Goal: Task Accomplishment & Management: Manage account settings

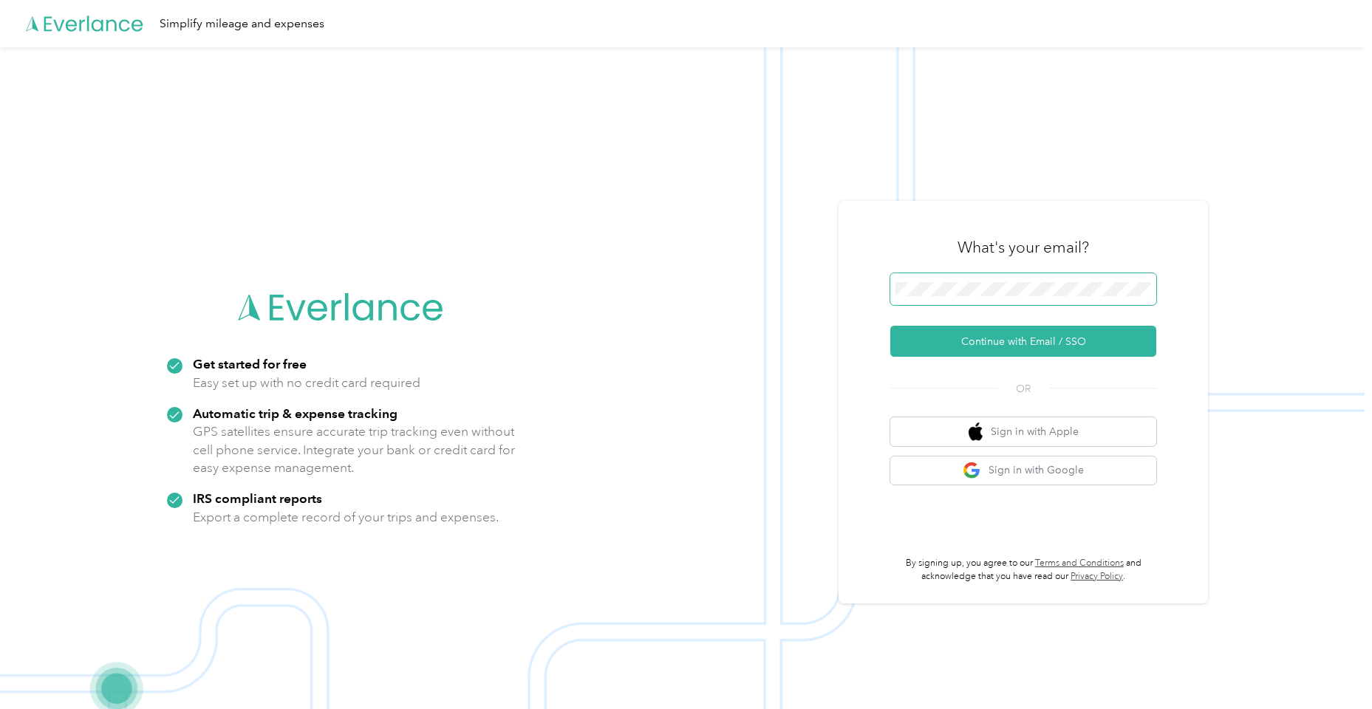
click at [919, 299] on span at bounding box center [1023, 289] width 266 height 33
click at [939, 344] on button "Continue with Email / SSO" at bounding box center [1023, 341] width 266 height 31
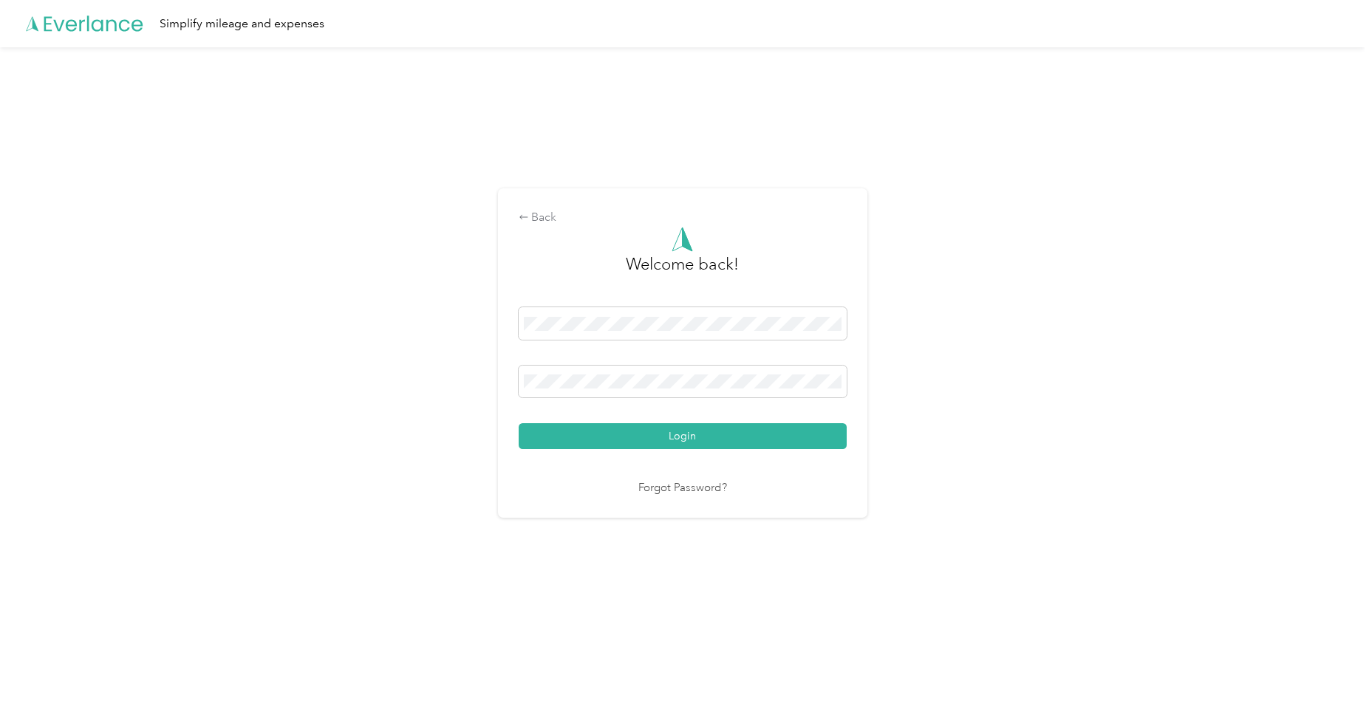
click at [686, 436] on button "Login" at bounding box center [683, 436] width 328 height 26
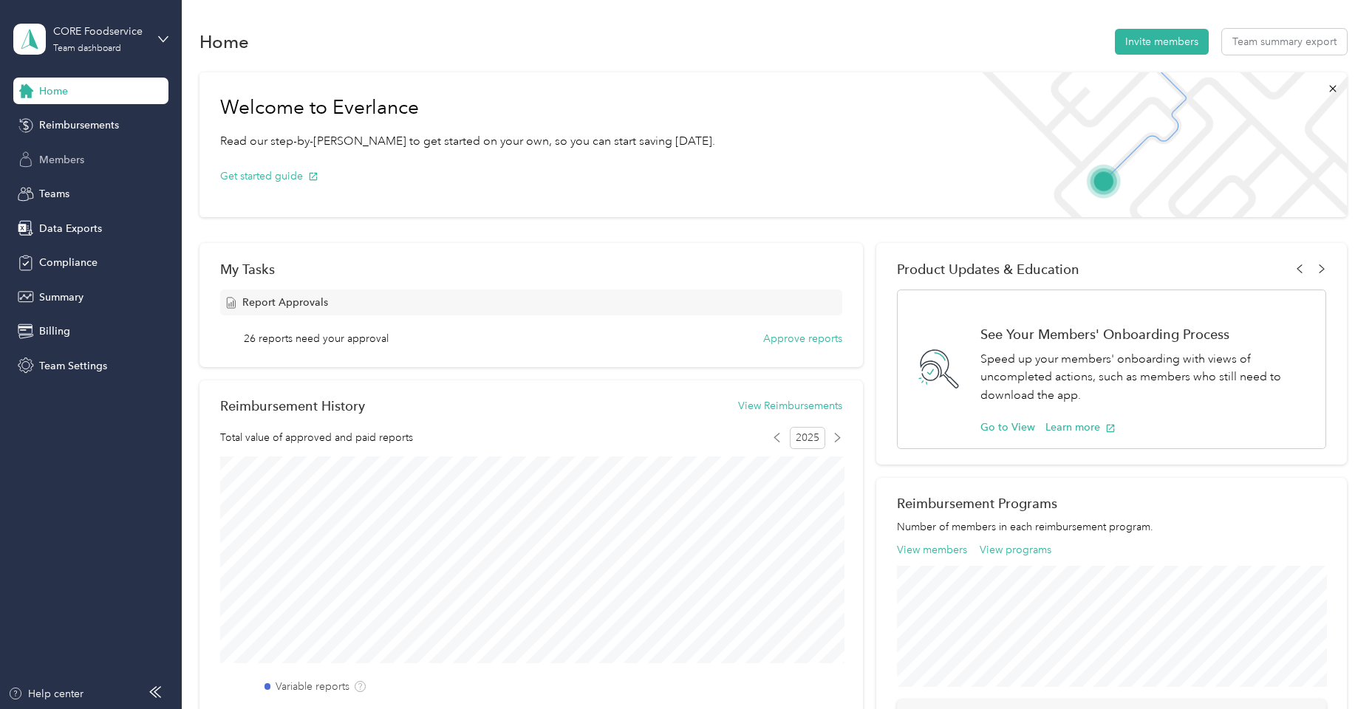
click at [77, 163] on span "Members" at bounding box center [61, 160] width 45 height 16
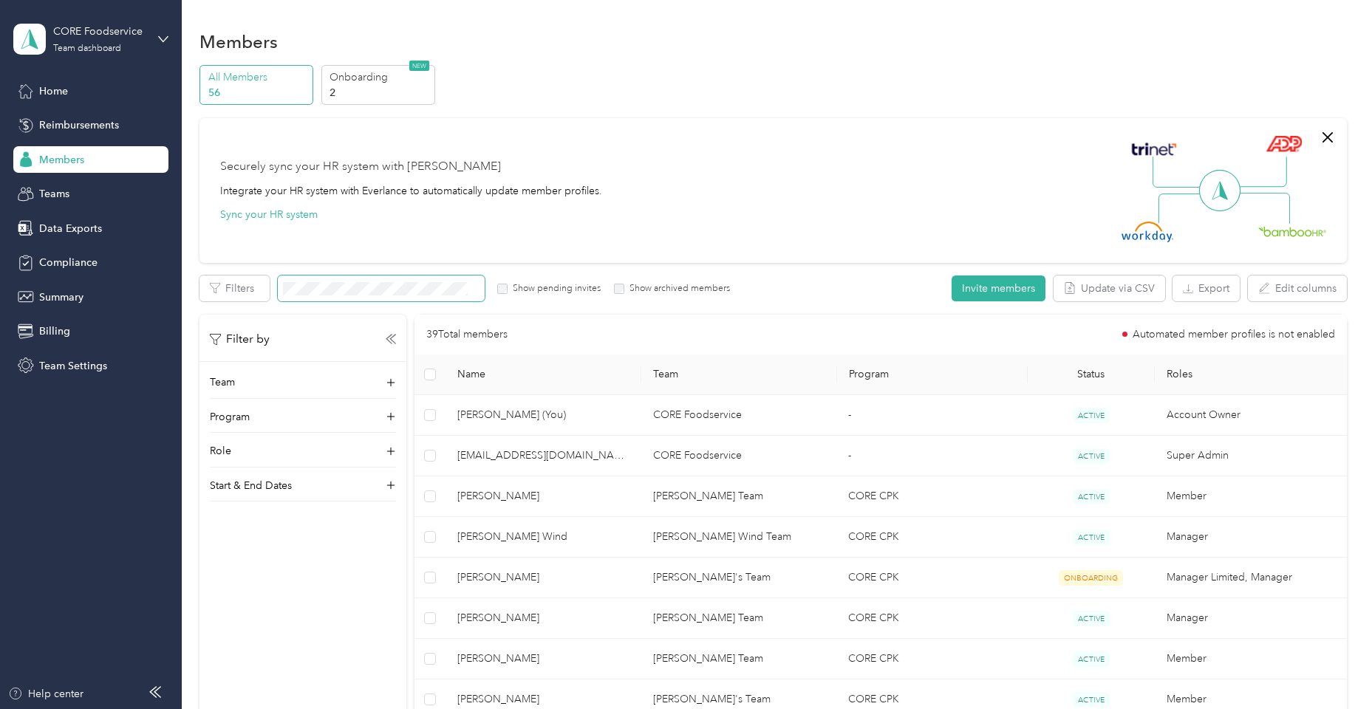
click at [360, 295] on span at bounding box center [381, 289] width 207 height 26
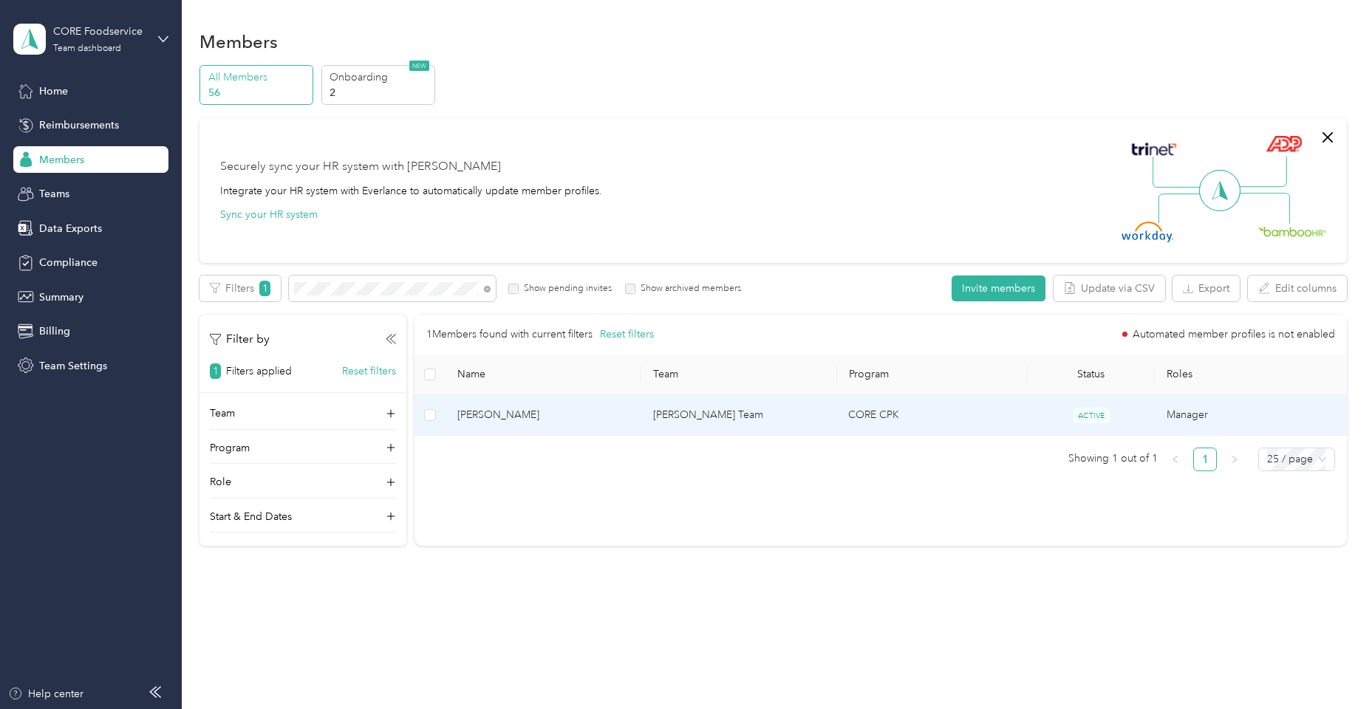
click at [576, 427] on td "[PERSON_NAME]" at bounding box center [543, 415] width 196 height 41
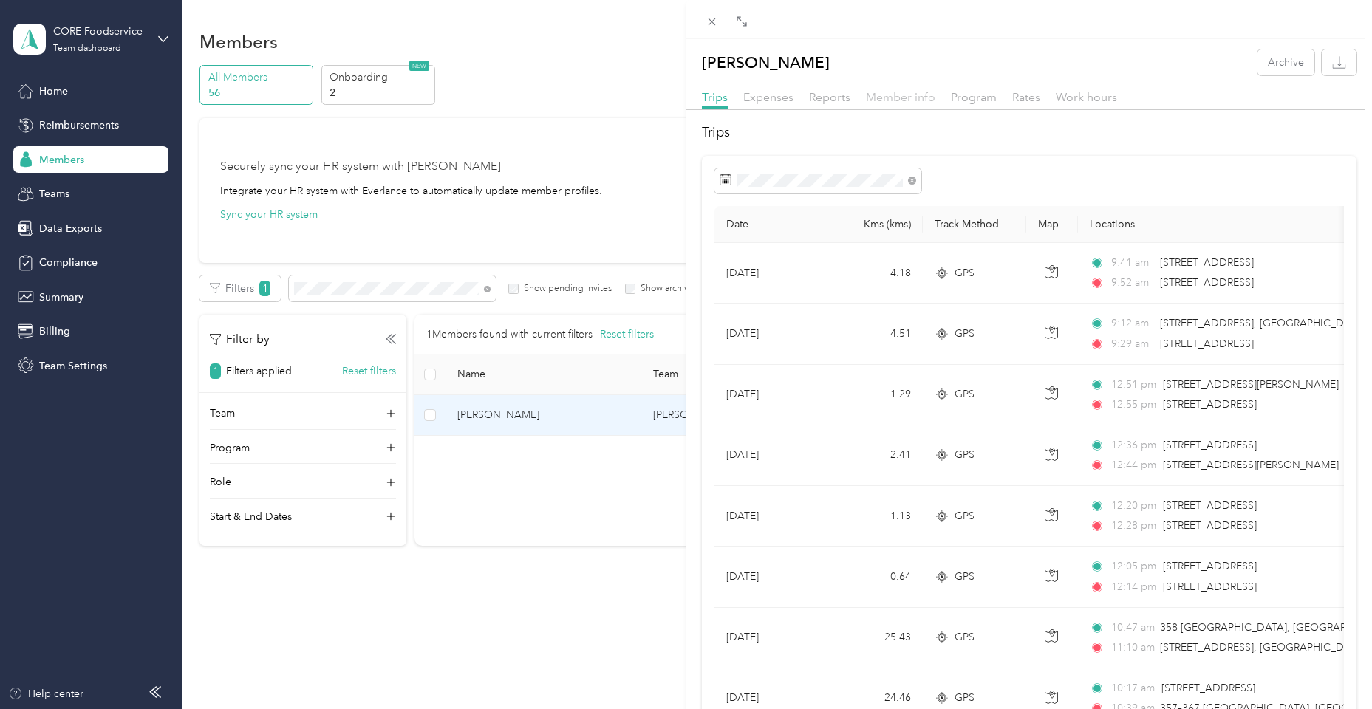
click at [920, 100] on span "Member info" at bounding box center [900, 97] width 69 height 14
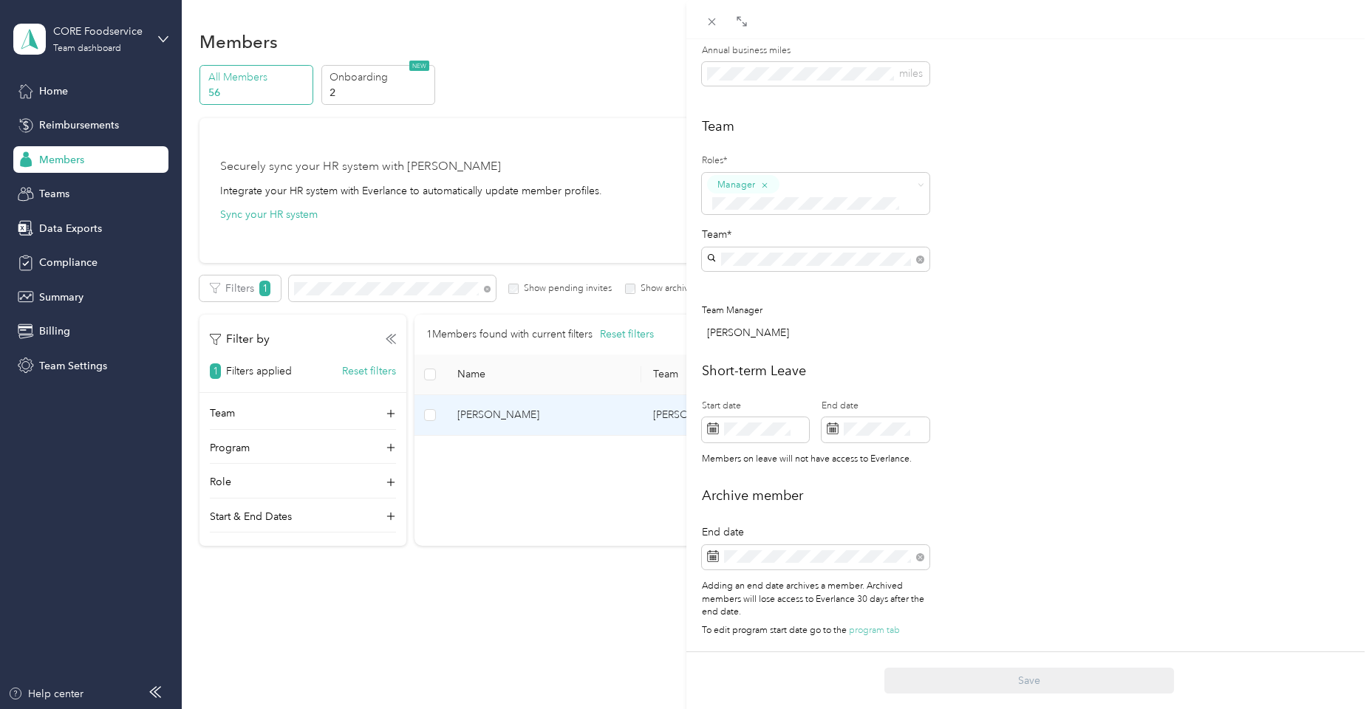
scroll to position [334, 0]
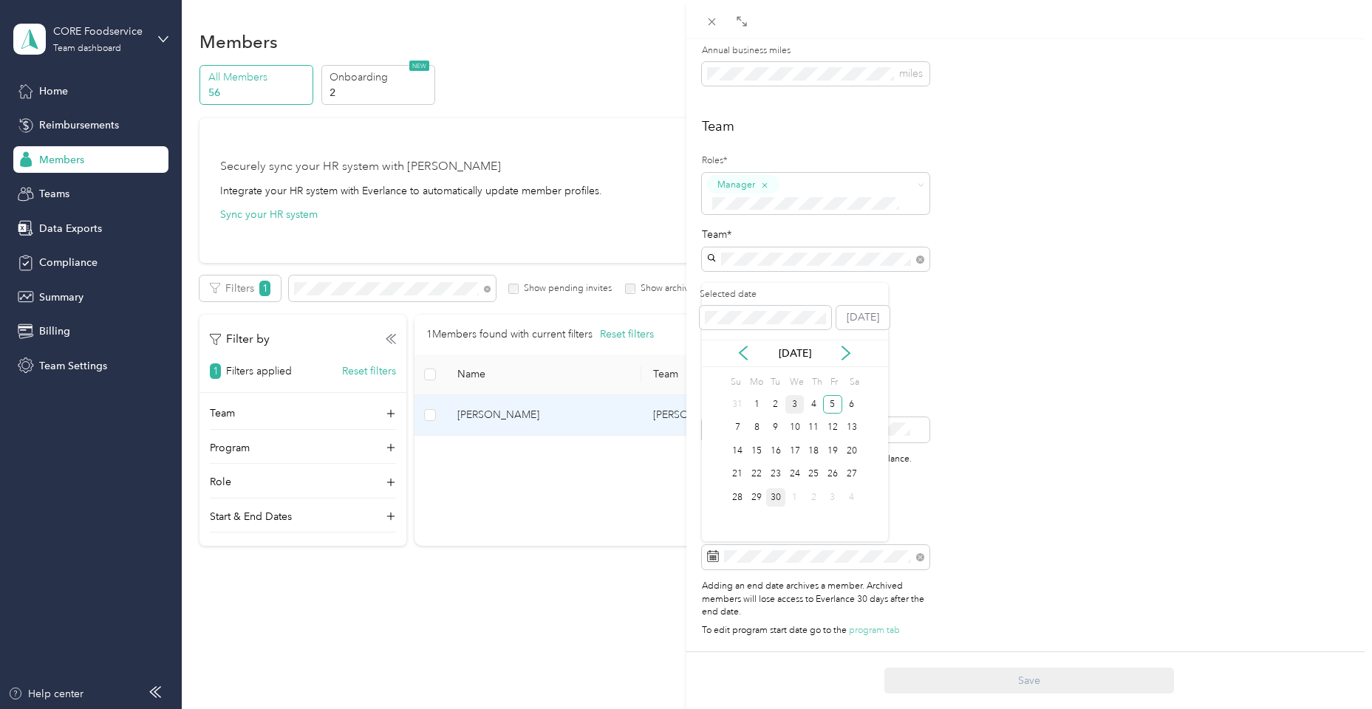
click at [776, 501] on div "30" at bounding box center [775, 497] width 19 height 18
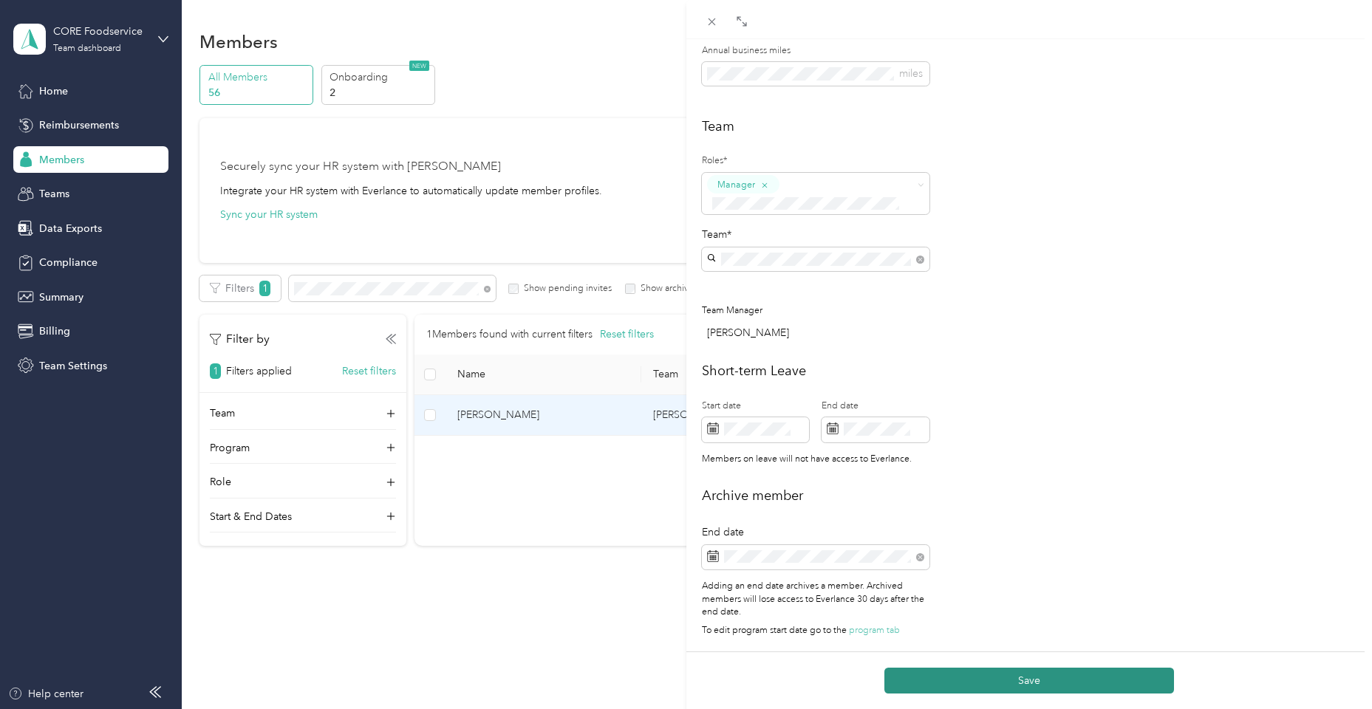
click at [990, 677] on button "Save" at bounding box center [1029, 681] width 290 height 26
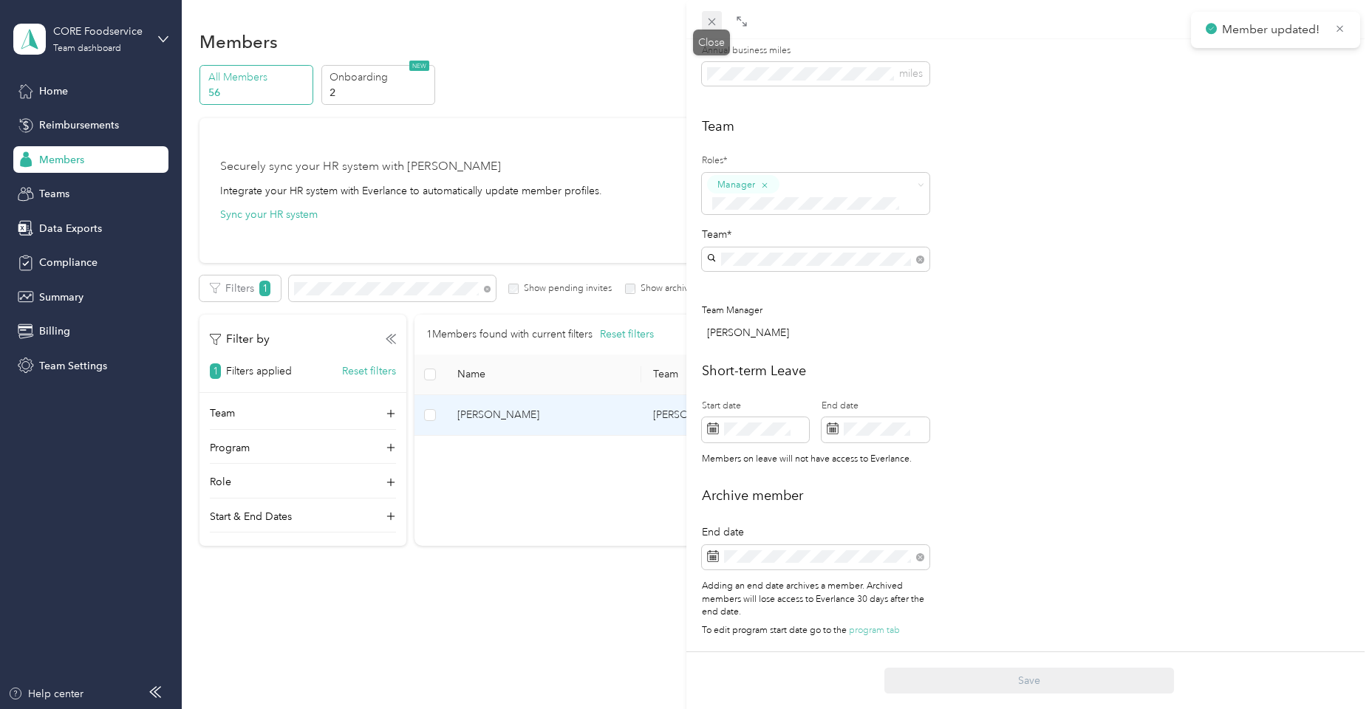
click at [705, 29] on span at bounding box center [712, 21] width 21 height 21
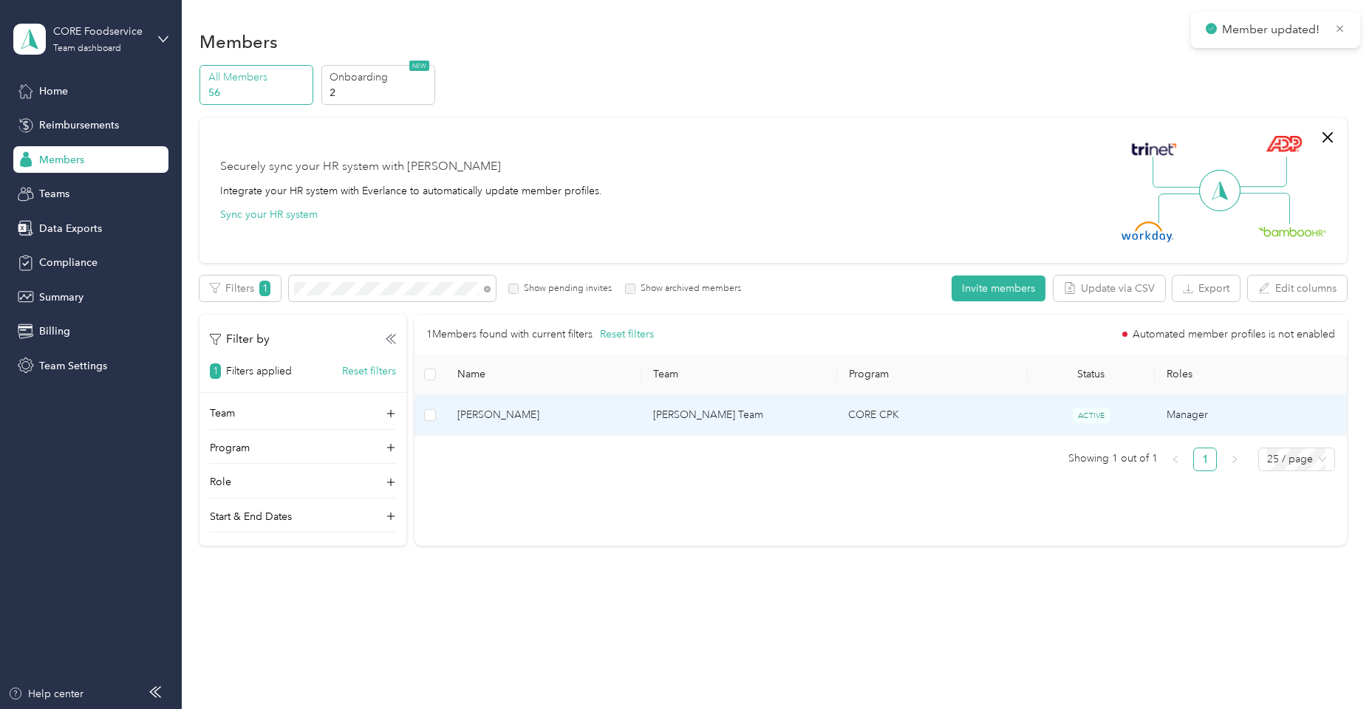
scroll to position [318, 0]
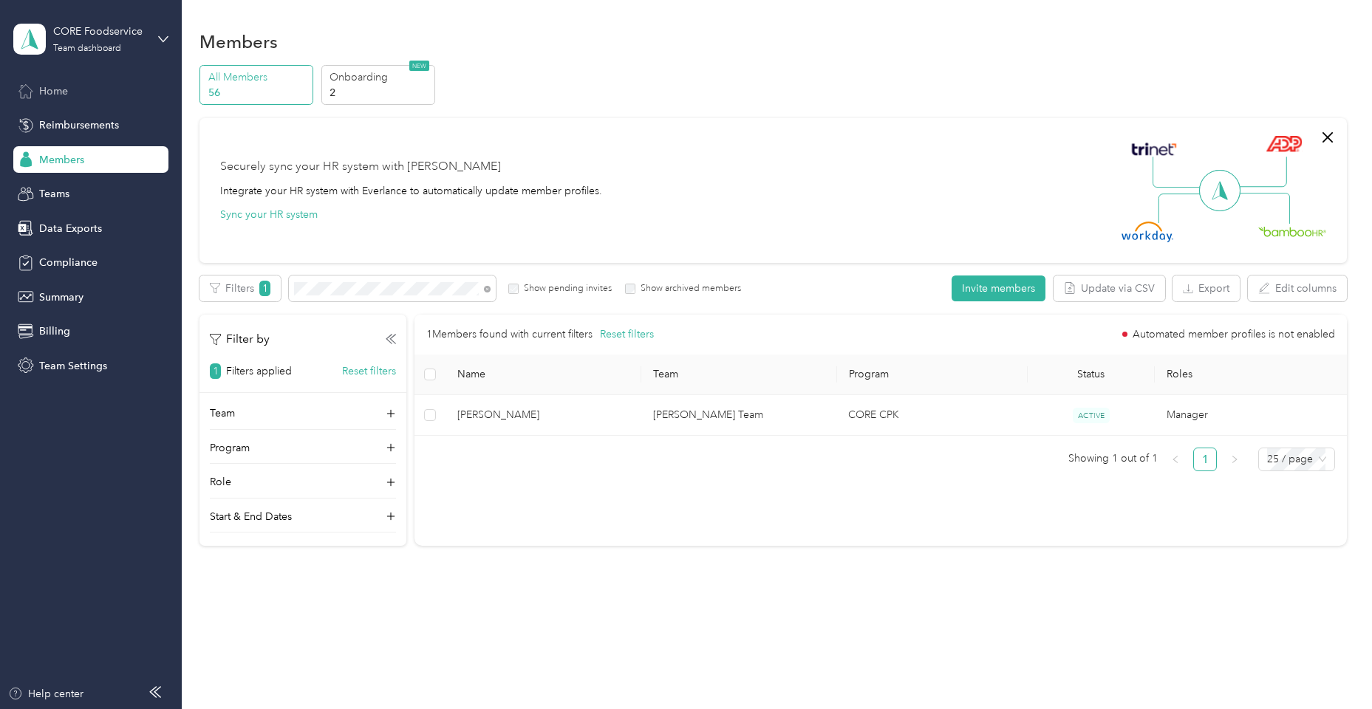
click at [41, 97] on span "Home" at bounding box center [53, 91] width 29 height 16
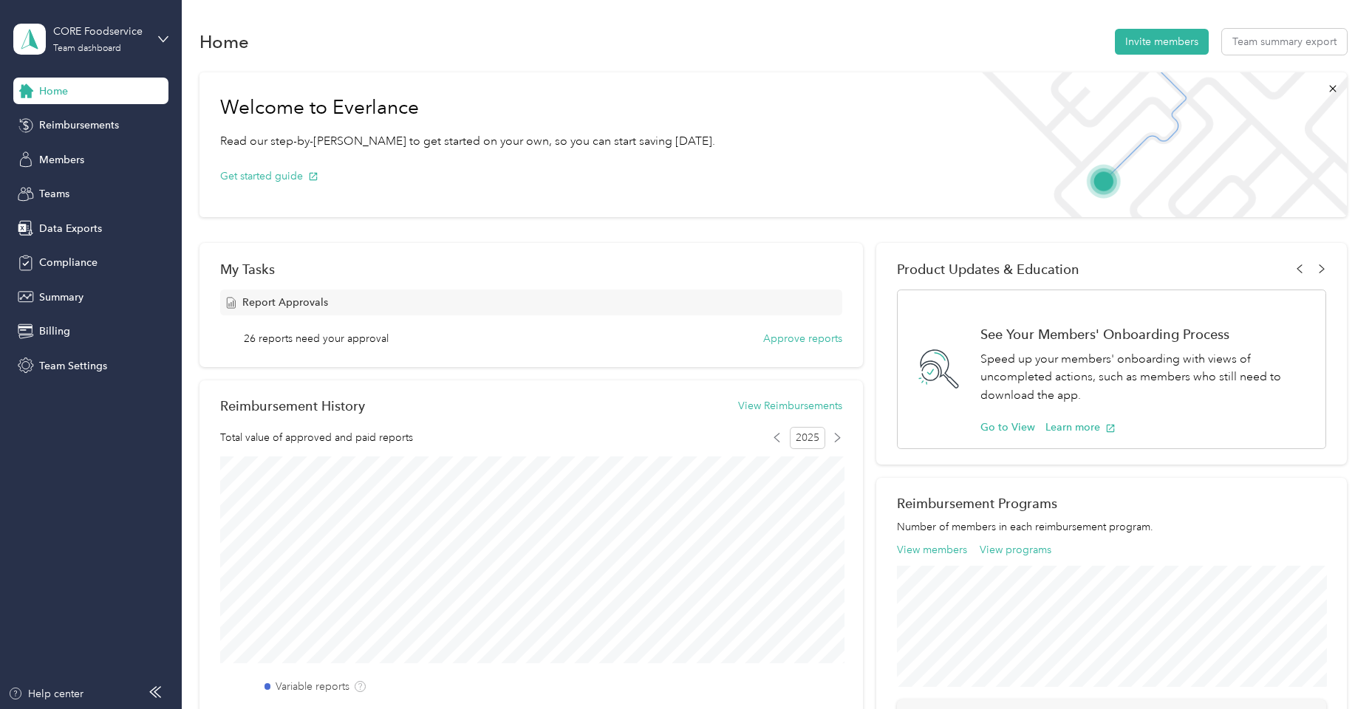
click at [170, 43] on aside "CORE Foodservice Team dashboard Home Reimbursements Members Teams Data Exports …" at bounding box center [91, 354] width 182 height 709
click at [158, 40] on icon at bounding box center [163, 39] width 10 height 10
click at [403, 86] on div "Welcome to Everlance Read our step-by-[PERSON_NAME] to get started on your own,…" at bounding box center [467, 144] width 536 height 145
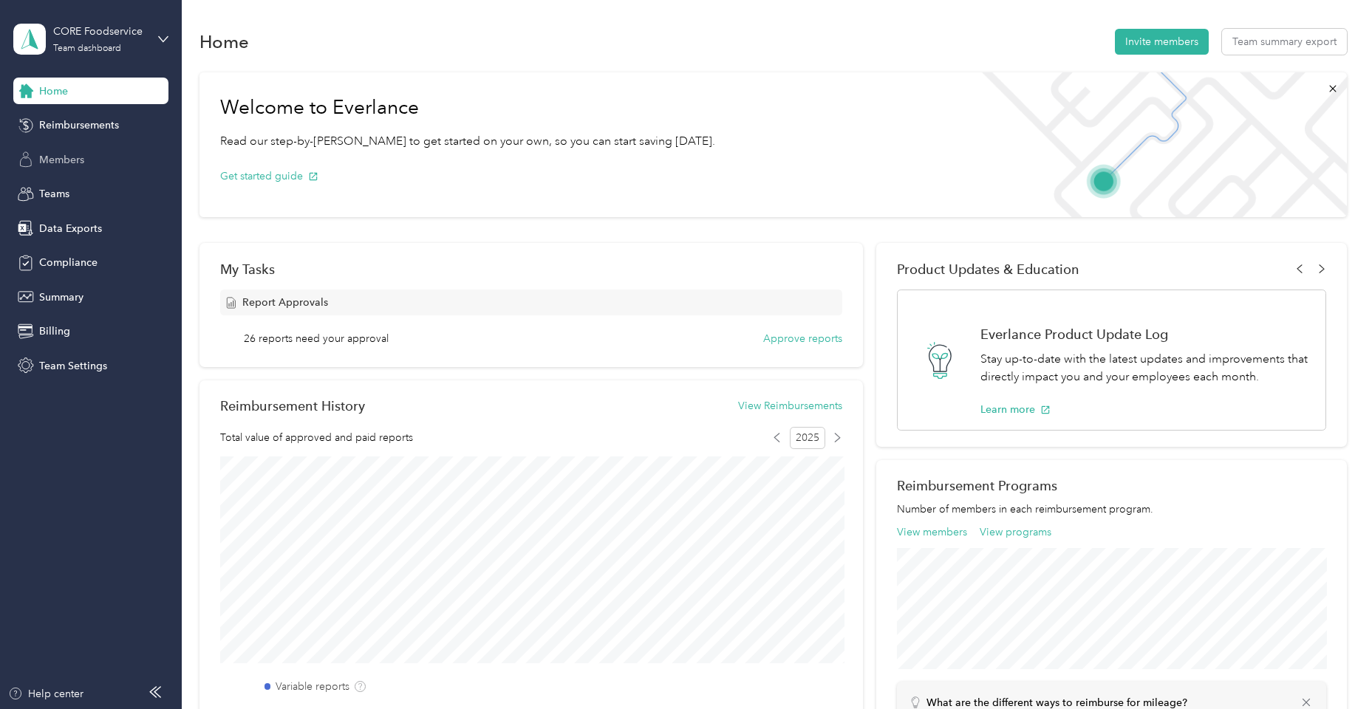
click at [56, 163] on span "Members" at bounding box center [61, 160] width 45 height 16
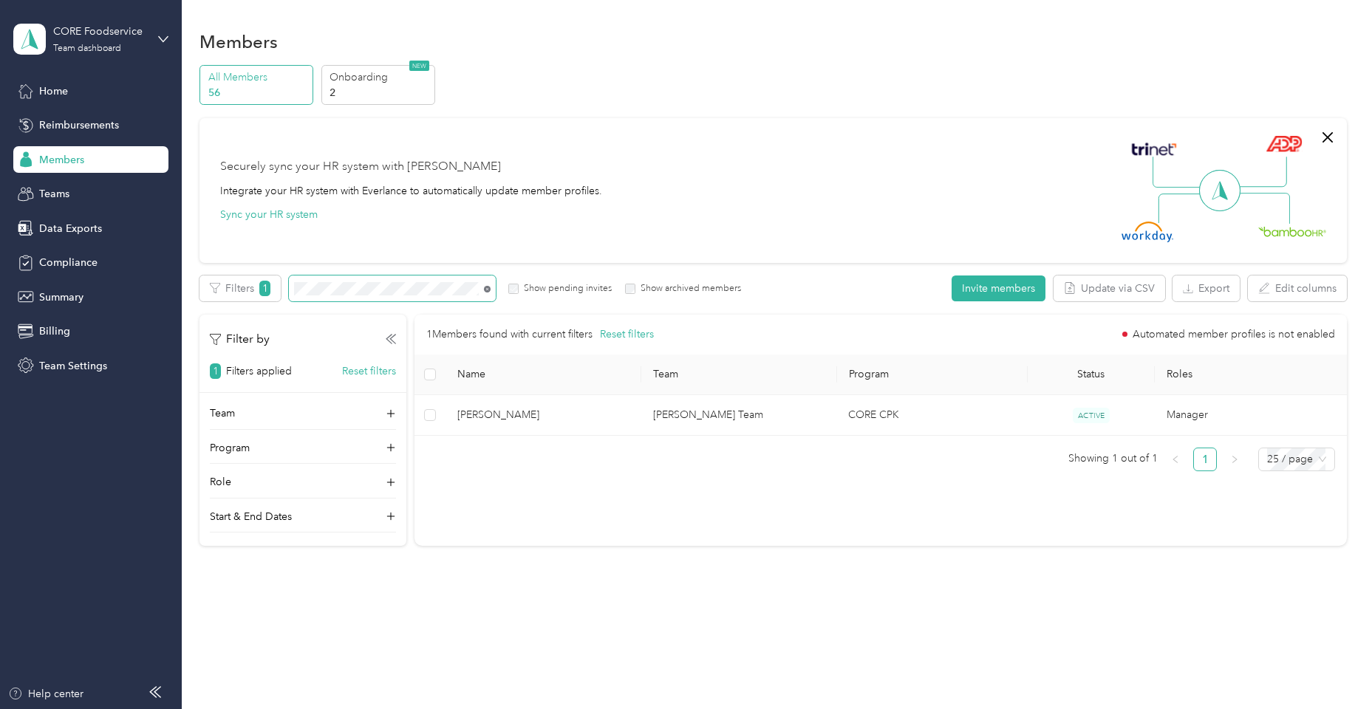
click at [486, 288] on icon at bounding box center [487, 289] width 7 height 7
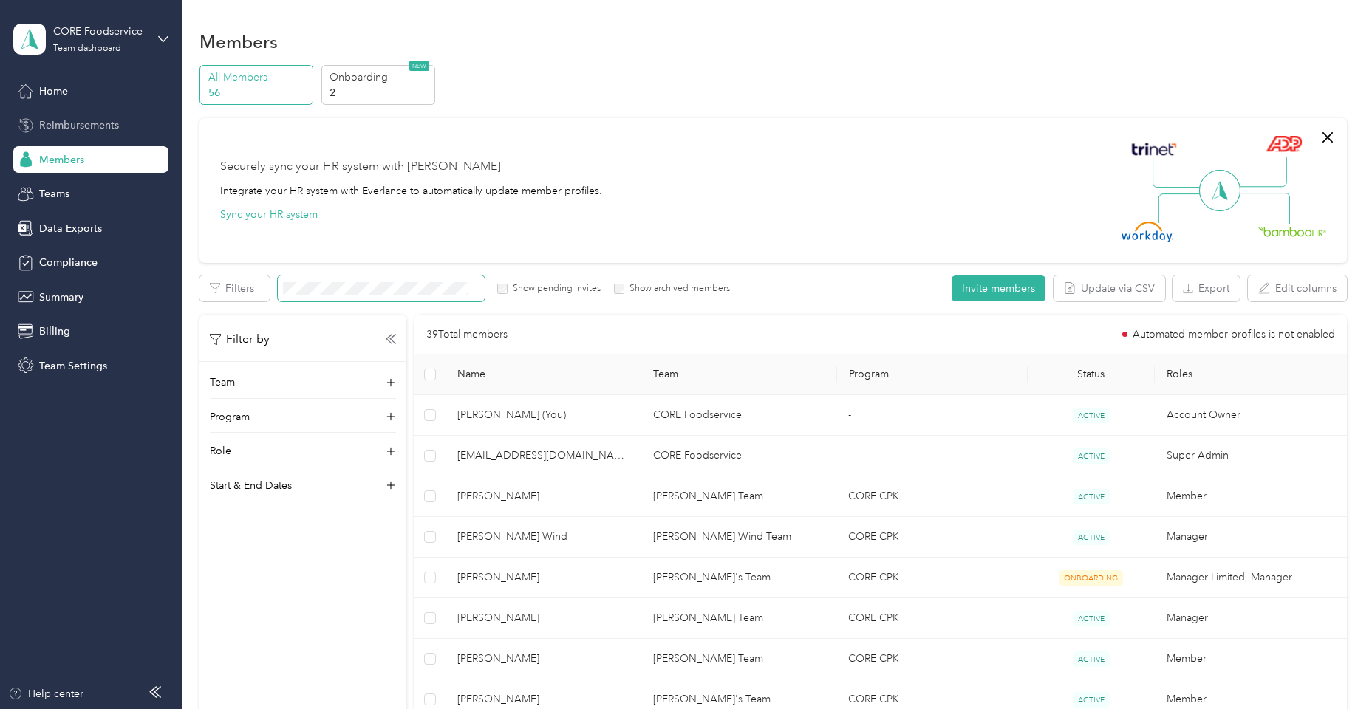
click at [45, 133] on div "Reimbursements" at bounding box center [90, 125] width 155 height 27
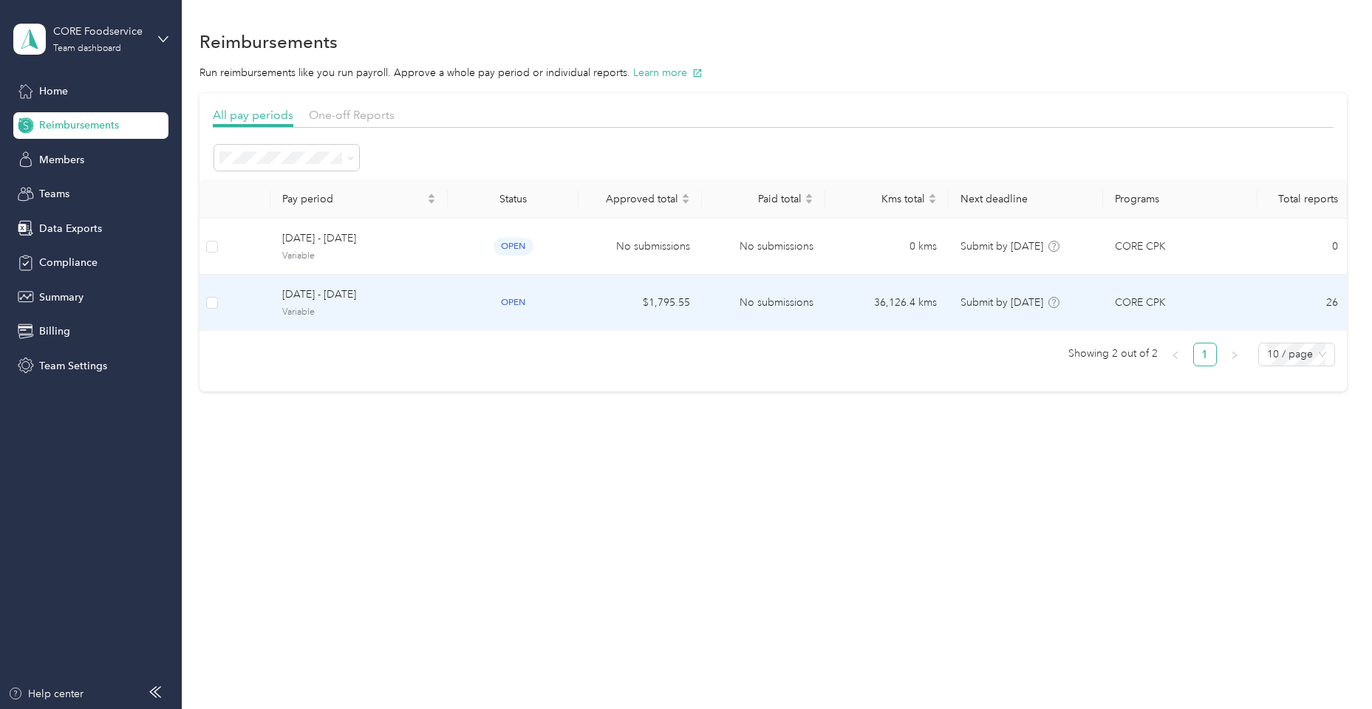
click at [351, 299] on span "[DATE] - [DATE]" at bounding box center [359, 295] width 154 height 16
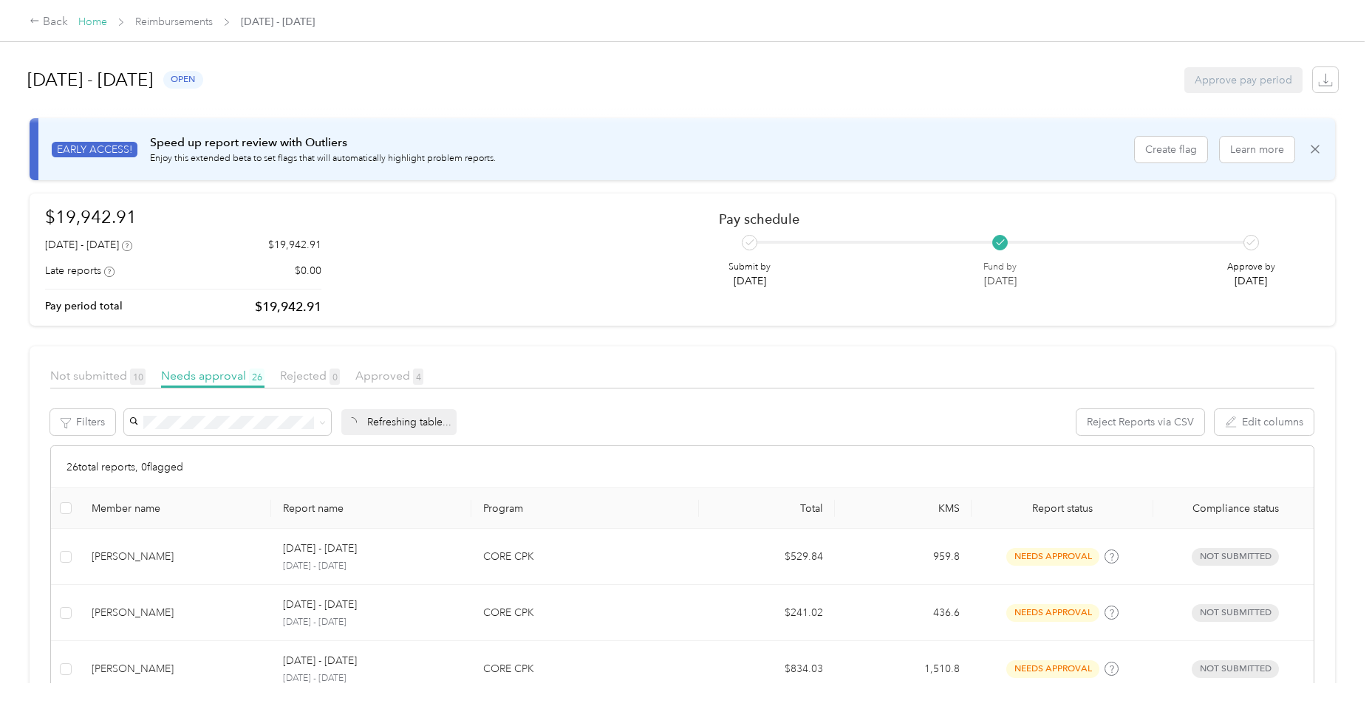
click at [87, 26] on link "Home" at bounding box center [92, 22] width 29 height 13
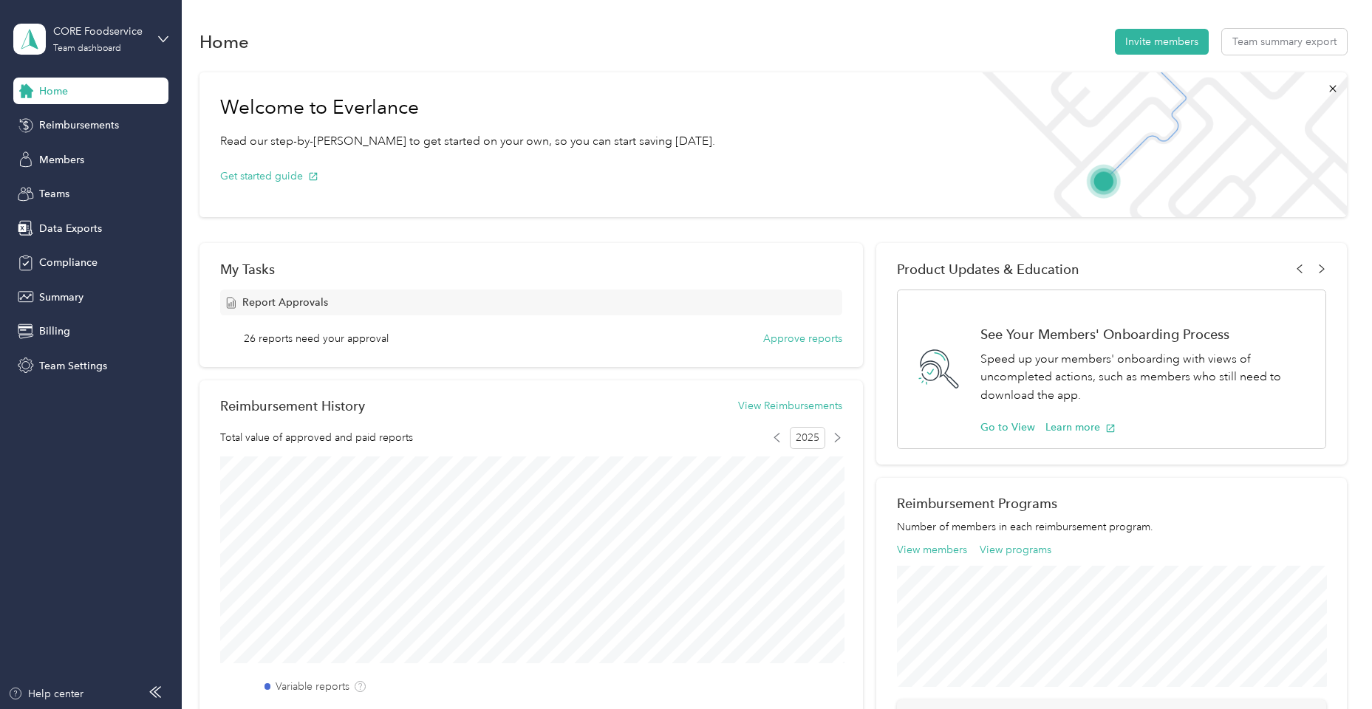
click at [162, 49] on div "CORE Foodservice Team dashboard" at bounding box center [90, 39] width 155 height 52
click at [159, 151] on div "Personal dashboard" at bounding box center [211, 155] width 374 height 26
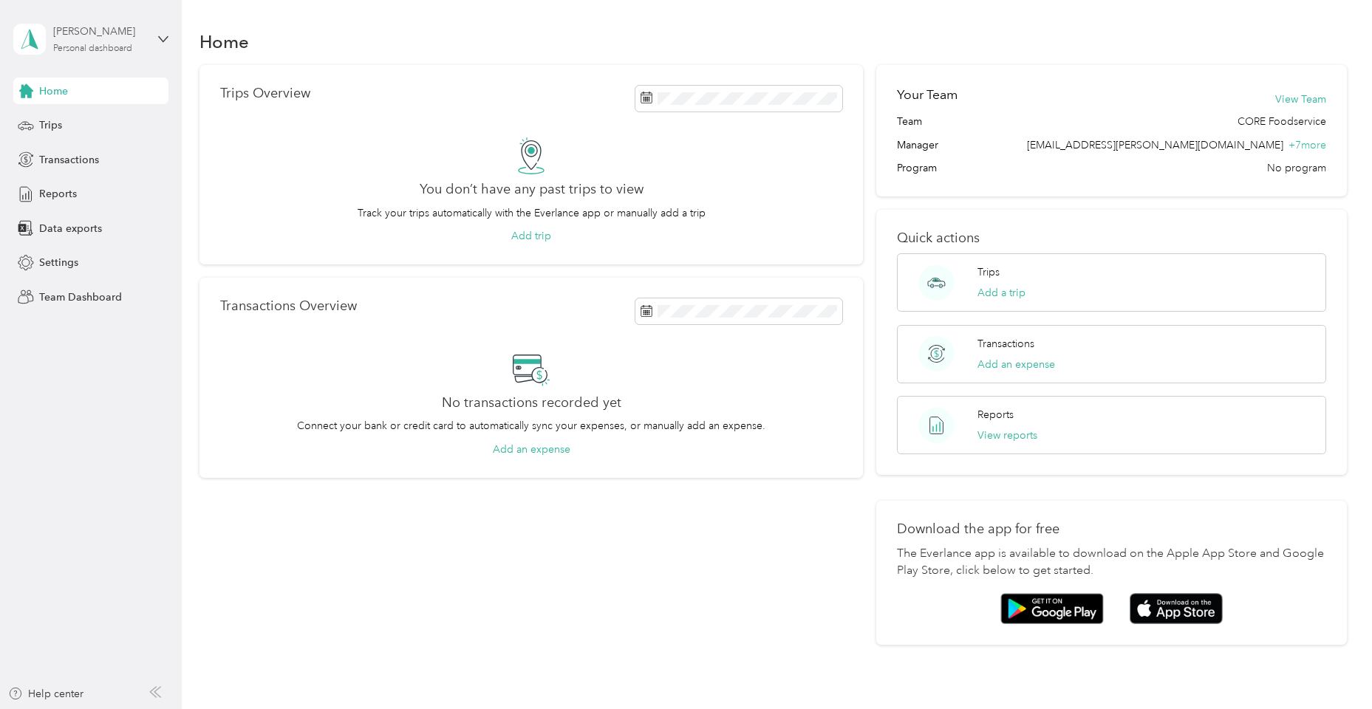
click at [143, 48] on div "[PERSON_NAME] Personal dashboard" at bounding box center [99, 39] width 92 height 30
click at [104, 195] on div "Log out" at bounding box center [211, 189] width 374 height 26
